Goal: Task Accomplishment & Management: Complete application form

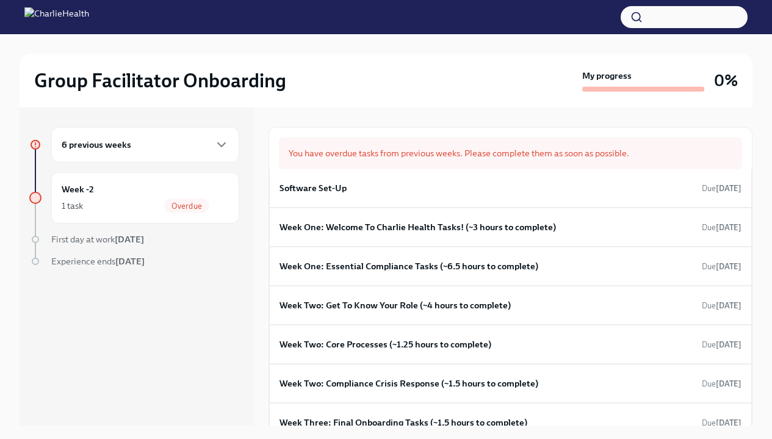
click at [350, 154] on div "You have overdue tasks from previous weeks. Please complete them as soon as pos…" at bounding box center [510, 153] width 463 height 32
click at [344, 192] on h6 "Software Set-Up" at bounding box center [313, 187] width 67 height 13
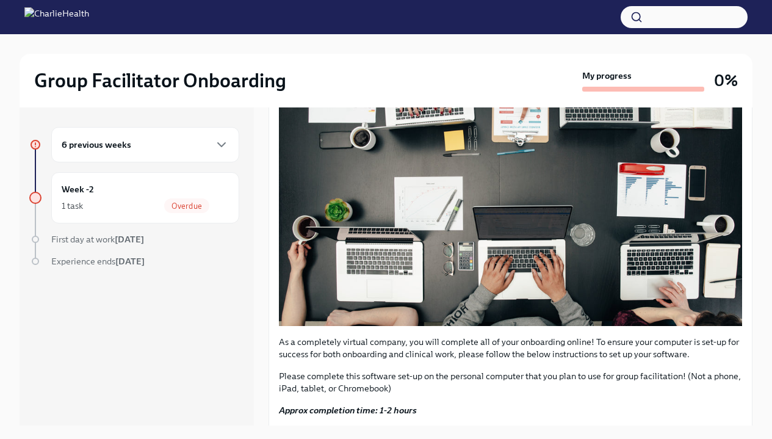
scroll to position [275, 0]
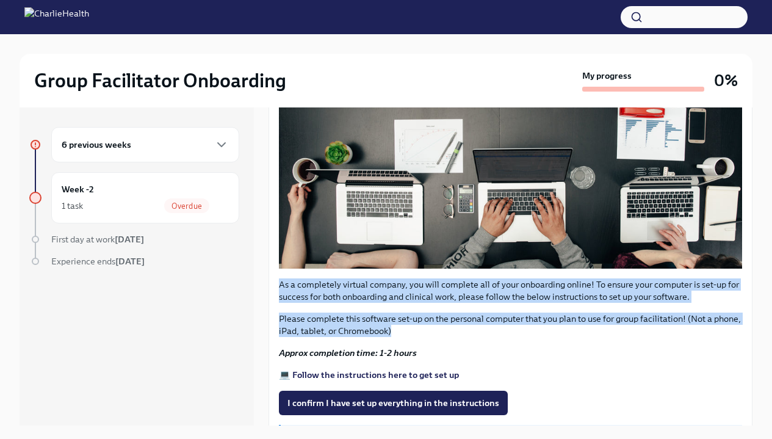
drag, startPoint x: 274, startPoint y: 278, endPoint x: 726, endPoint y: 332, distance: 455.4
click at [726, 332] on div "As a completely virtual company, you will complete all of your onboarding onlin…" at bounding box center [511, 236] width 484 height 505
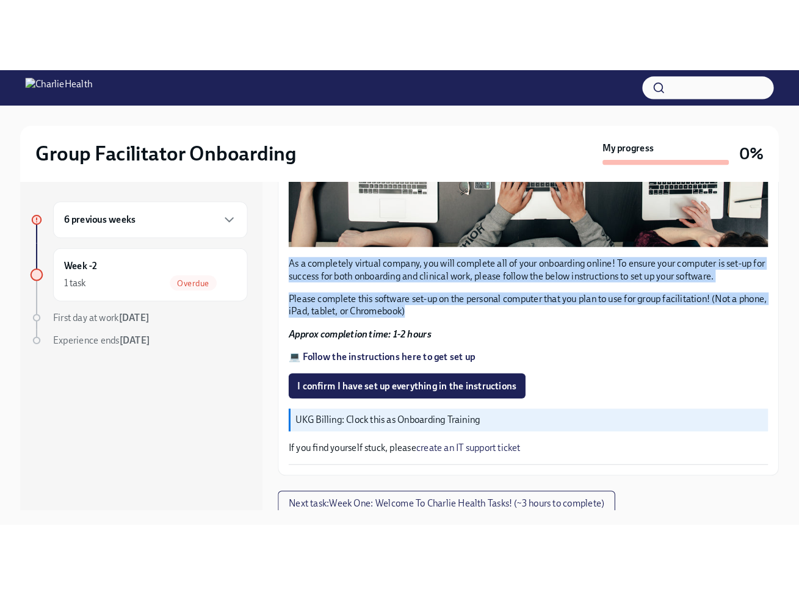
scroll to position [21, 0]
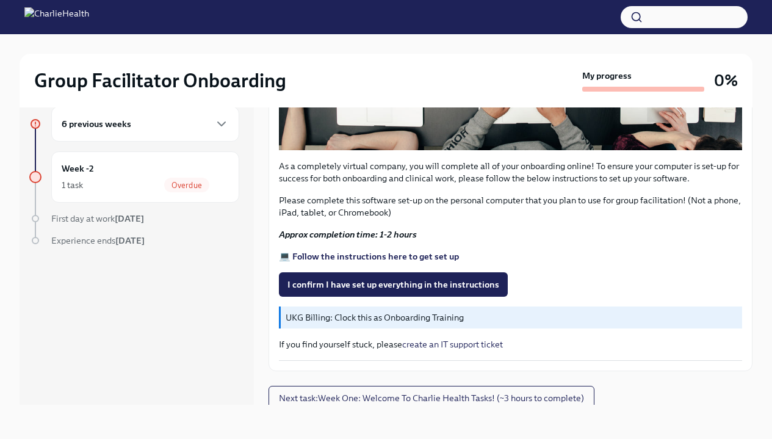
click at [356, 311] on p "UKG Billing: Clock this as Onboarding Training" at bounding box center [512, 317] width 452 height 12
drag, startPoint x: 340, startPoint y: 314, endPoint x: 472, endPoint y: 310, distance: 131.9
click at [472, 311] on p "UKG Billing: Clock this as Onboarding Training" at bounding box center [512, 317] width 452 height 12
click at [384, 217] on div "As a completely virtual company, you will complete all of your onboarding onlin…" at bounding box center [510, 118] width 463 height 485
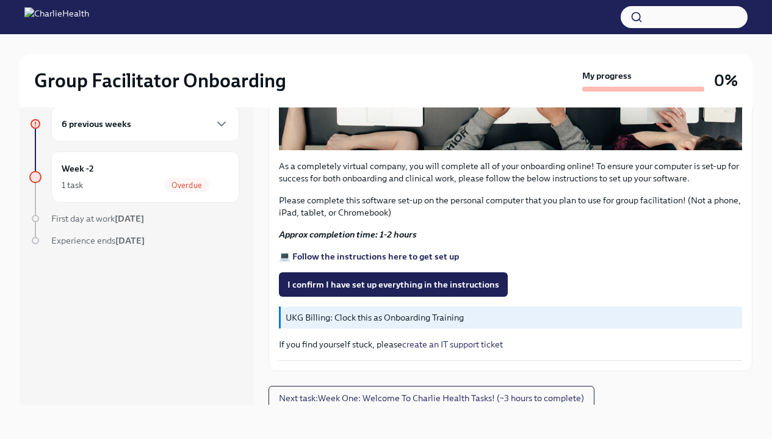
click at [346, 251] on strong "💻 Follow the instructions here to get set up" at bounding box center [369, 256] width 180 height 11
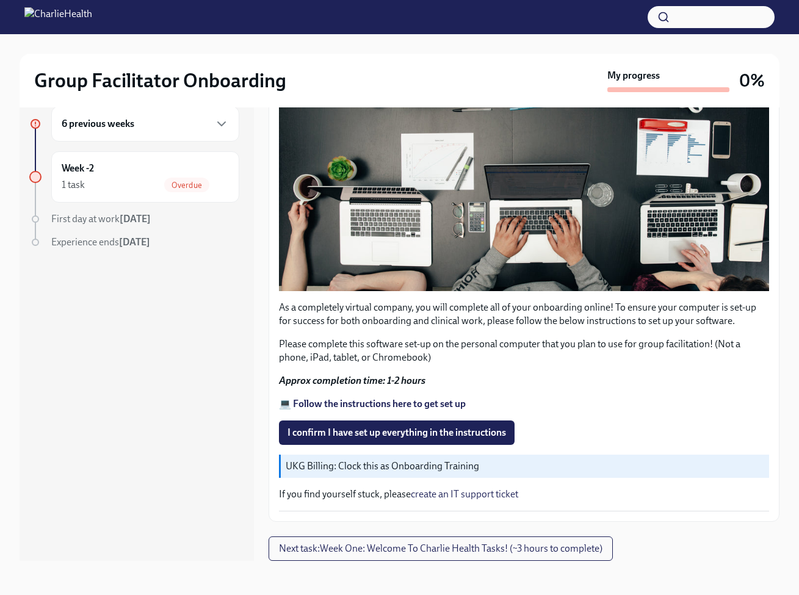
scroll to position [245, 0]
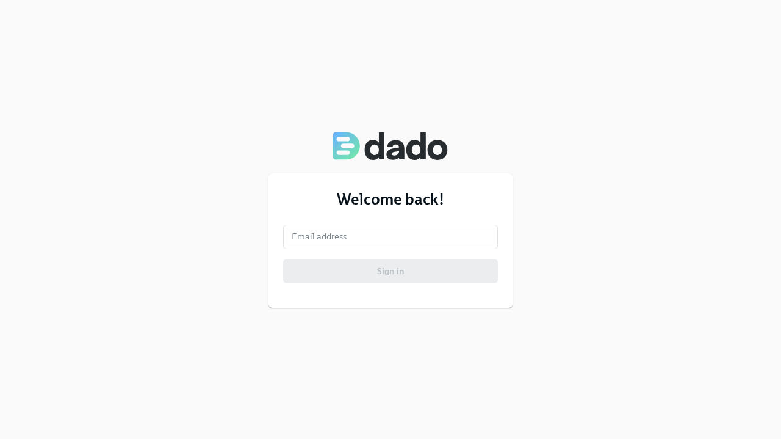
click at [408, 251] on form "Email address Email address Sign in" at bounding box center [390, 254] width 215 height 59
type input "[EMAIL_ADDRESS][DOMAIN_NAME]"
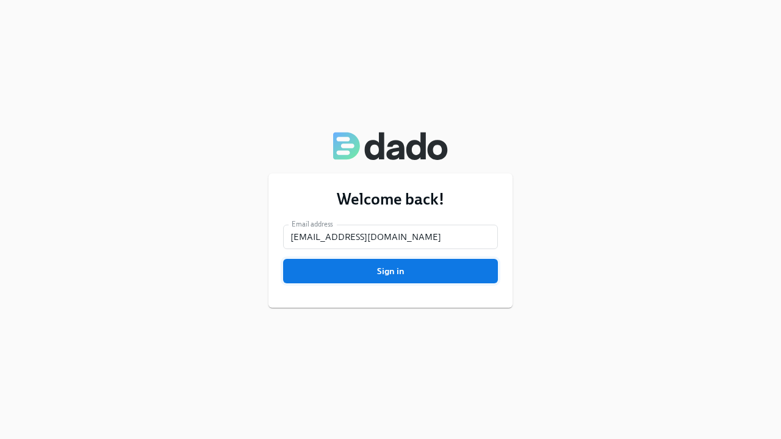
click at [399, 273] on span "Sign in" at bounding box center [391, 271] width 198 height 12
click at [386, 262] on button "Sign in" at bounding box center [390, 271] width 215 height 24
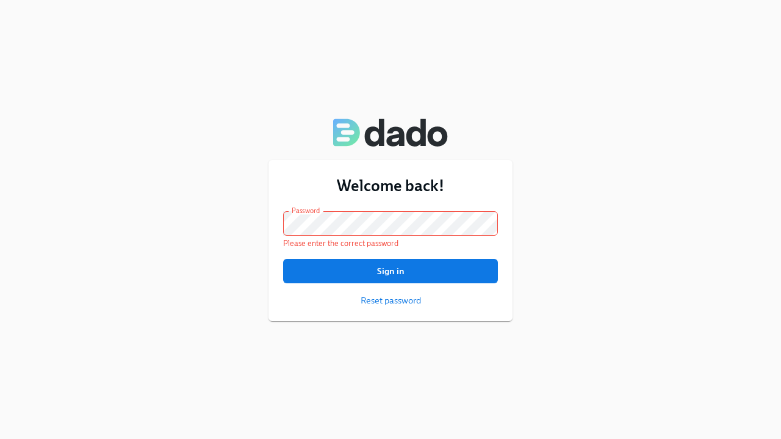
click at [387, 312] on div "Welcome back! Email address [EMAIL_ADDRESS][DOMAIN_NAME] Email address Password…" at bounding box center [391, 240] width 244 height 161
click at [390, 292] on form "Email address [EMAIL_ADDRESS][DOMAIN_NAME] Email address Password Password Plea…" at bounding box center [390, 258] width 215 height 95
click at [392, 301] on span "Reset password" at bounding box center [391, 300] width 60 height 12
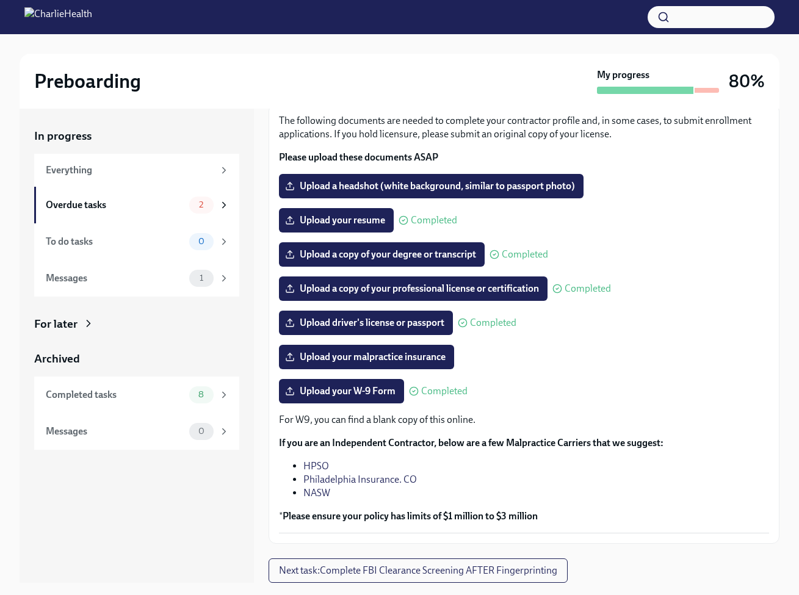
scroll to position [22, 0]
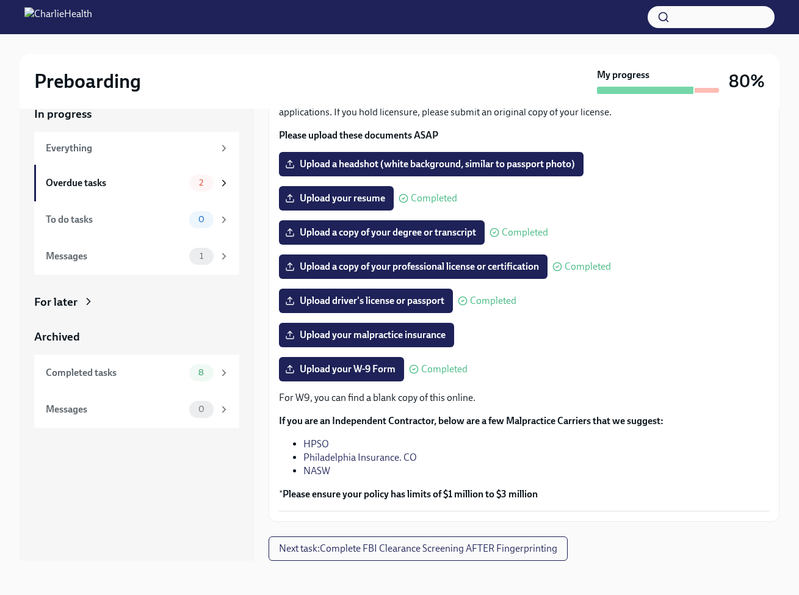
click at [309, 395] on p "For W9, you can find a blank copy of this online." at bounding box center [524, 397] width 490 height 13
click at [421, 391] on div "The following documents are needed to complete your contractor profile and, in …" at bounding box center [524, 301] width 490 height 419
drag, startPoint x: 427, startPoint y: 404, endPoint x: 356, endPoint y: 412, distance: 71.8
click at [356, 412] on div "For W9, you can find a blank copy of this online. If you are an Independent Con…" at bounding box center [524, 446] width 490 height 110
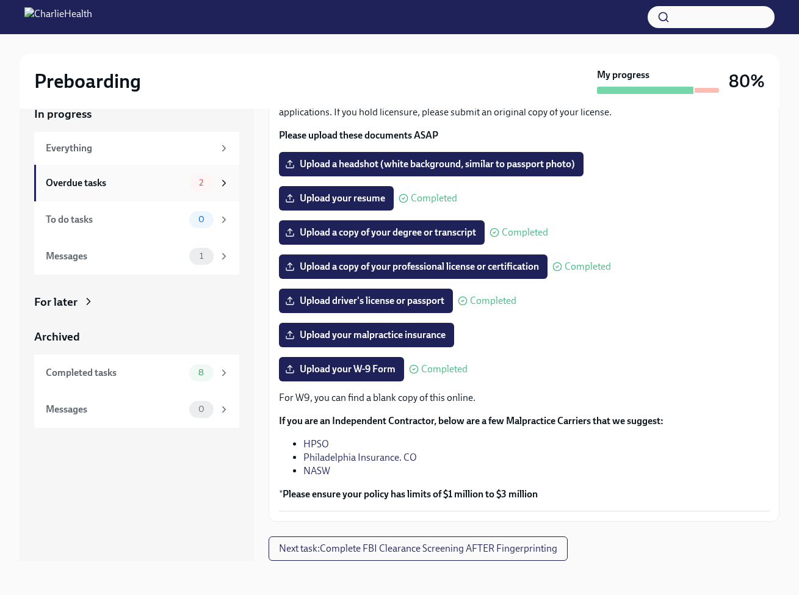
click at [140, 172] on div "Overdue tasks 2" at bounding box center [136, 183] width 205 height 37
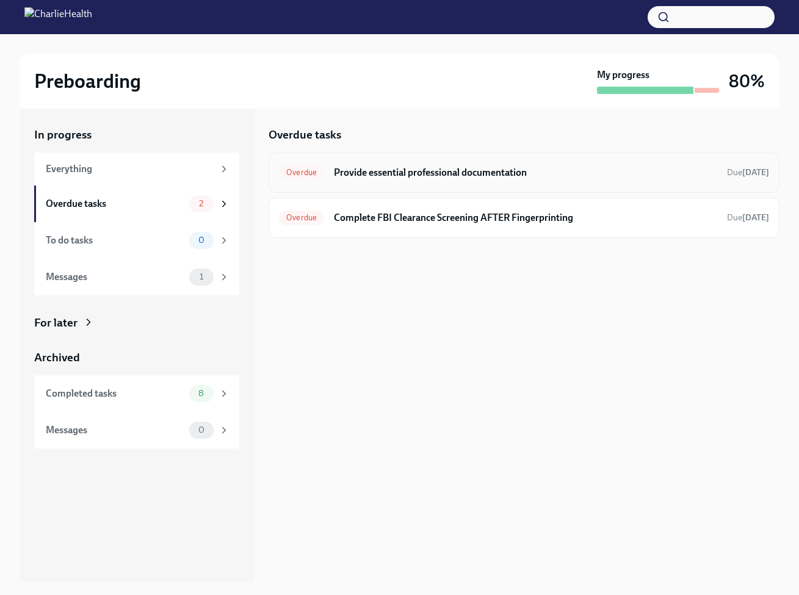
click at [416, 168] on h6 "Provide essential professional documentation" at bounding box center [525, 172] width 383 height 13
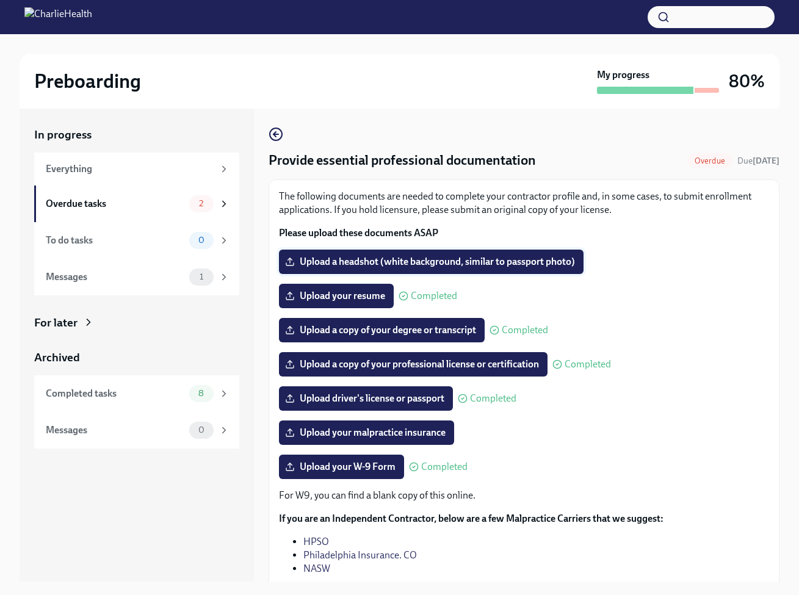
click at [530, 264] on span "Upload a headshot (white background, similar to passport photo)" at bounding box center [430, 262] width 287 height 12
click at [0, 0] on input "Upload a headshot (white background, similar to passport photo)" at bounding box center [0, 0] width 0 height 0
